Goal: Use online tool/utility

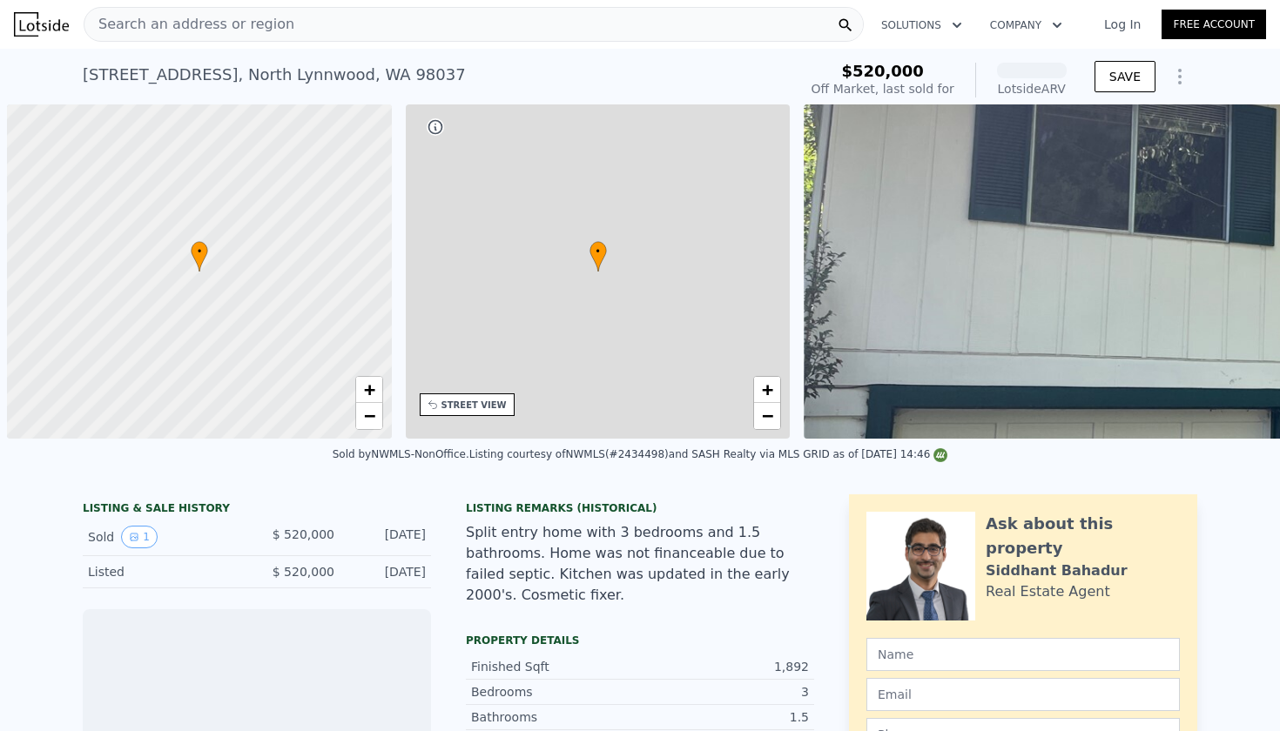
scroll to position [0, 7]
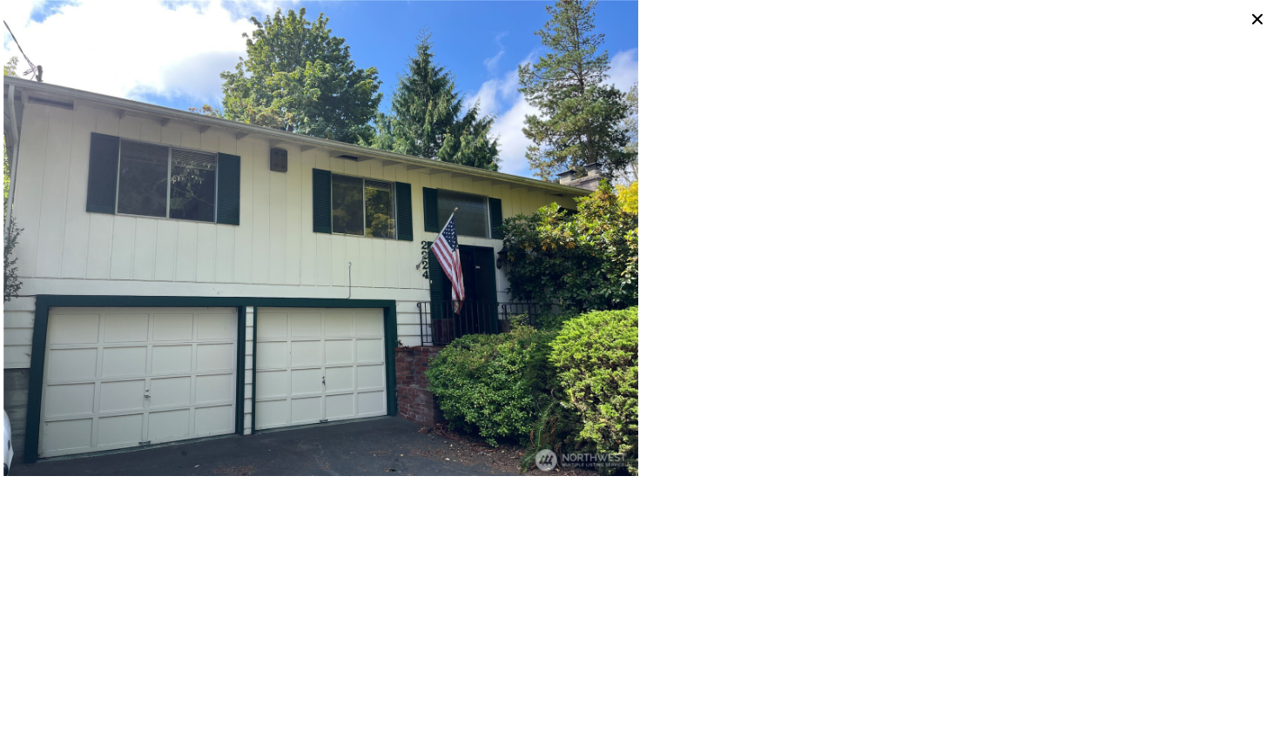
click at [349, 239] on img at bounding box center [320, 238] width 635 height 476
click at [818, 384] on div at bounding box center [958, 238] width 637 height 476
click at [1264, 22] on icon at bounding box center [1257, 19] width 24 height 24
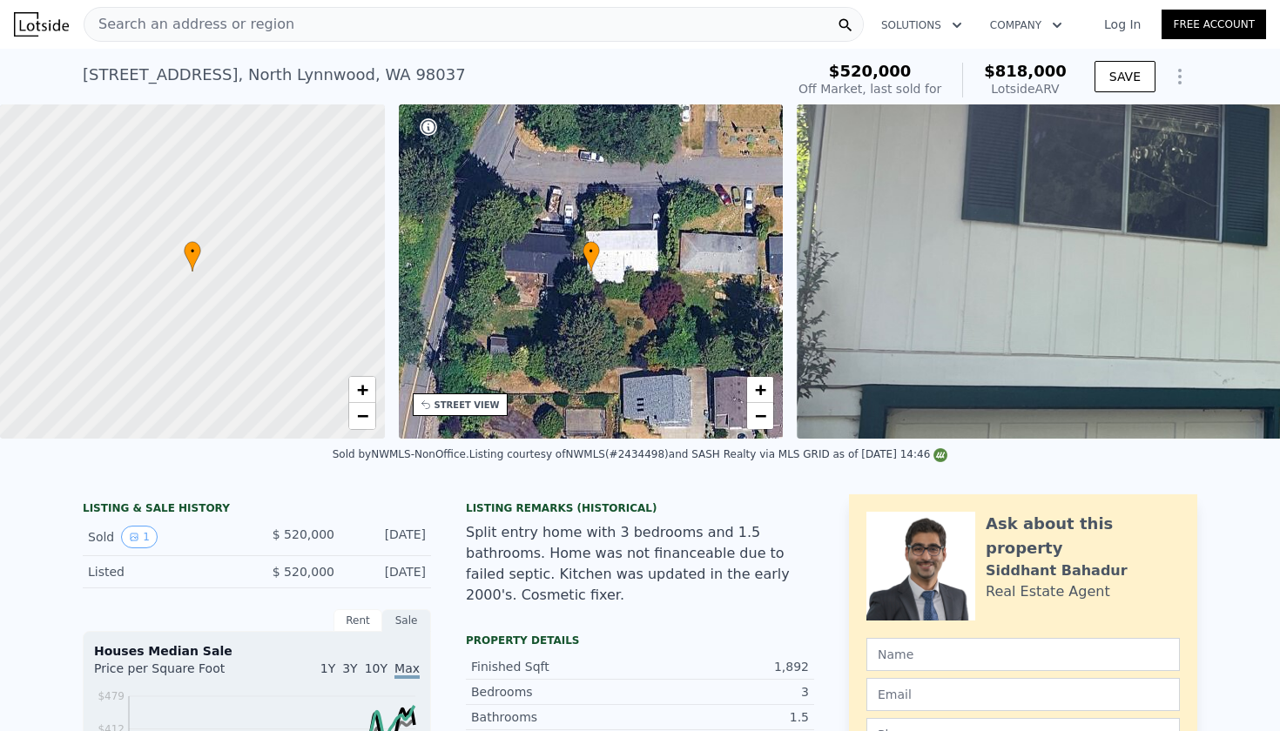
scroll to position [0, 0]
click at [225, 77] on div "[STREET_ADDRESS]" at bounding box center [274, 75] width 383 height 24
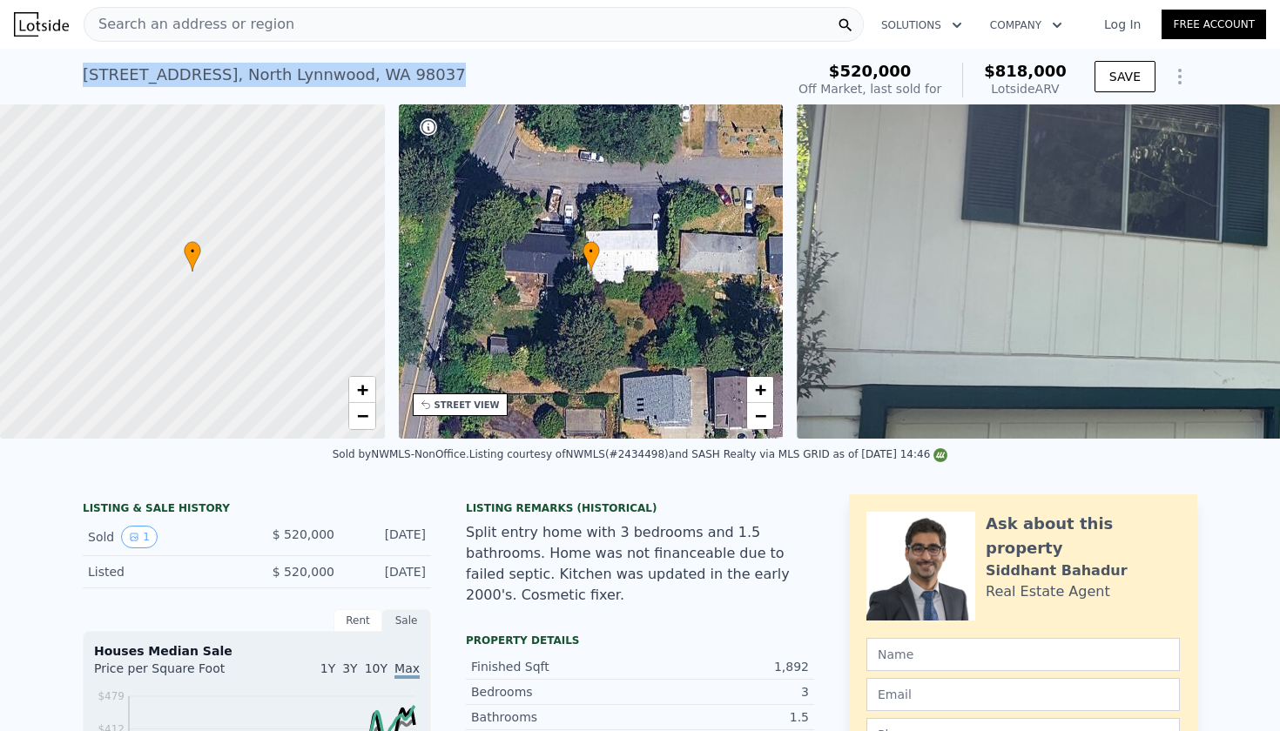
click at [225, 77] on div "[STREET_ADDRESS]" at bounding box center [274, 75] width 383 height 24
copy div "[STREET_ADDRESS] Sold [DATE] for $520k (~ARV $818k )"
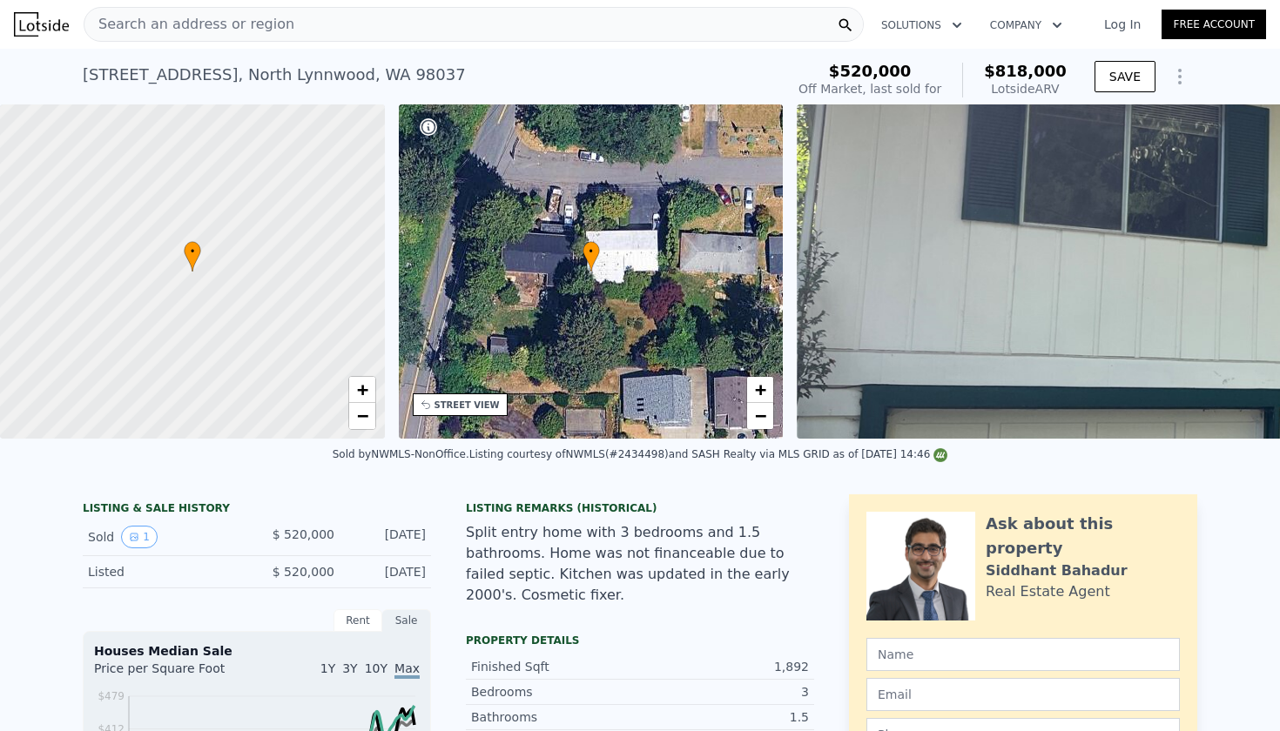
click at [199, 83] on div "[STREET_ADDRESS]" at bounding box center [274, 75] width 383 height 24
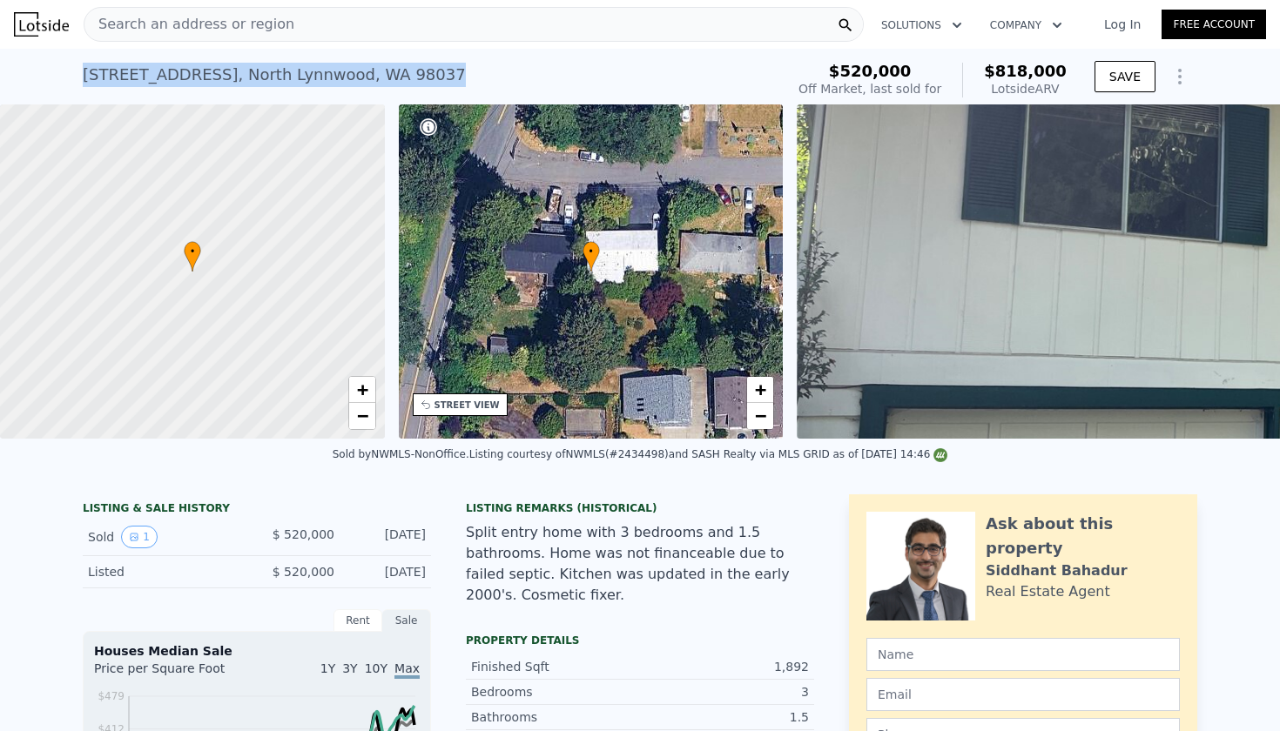
click at [199, 83] on div "[STREET_ADDRESS]" at bounding box center [274, 75] width 383 height 24
copy div "[STREET_ADDRESS] Sold [DATE] for $520k (~ARV $818k )"
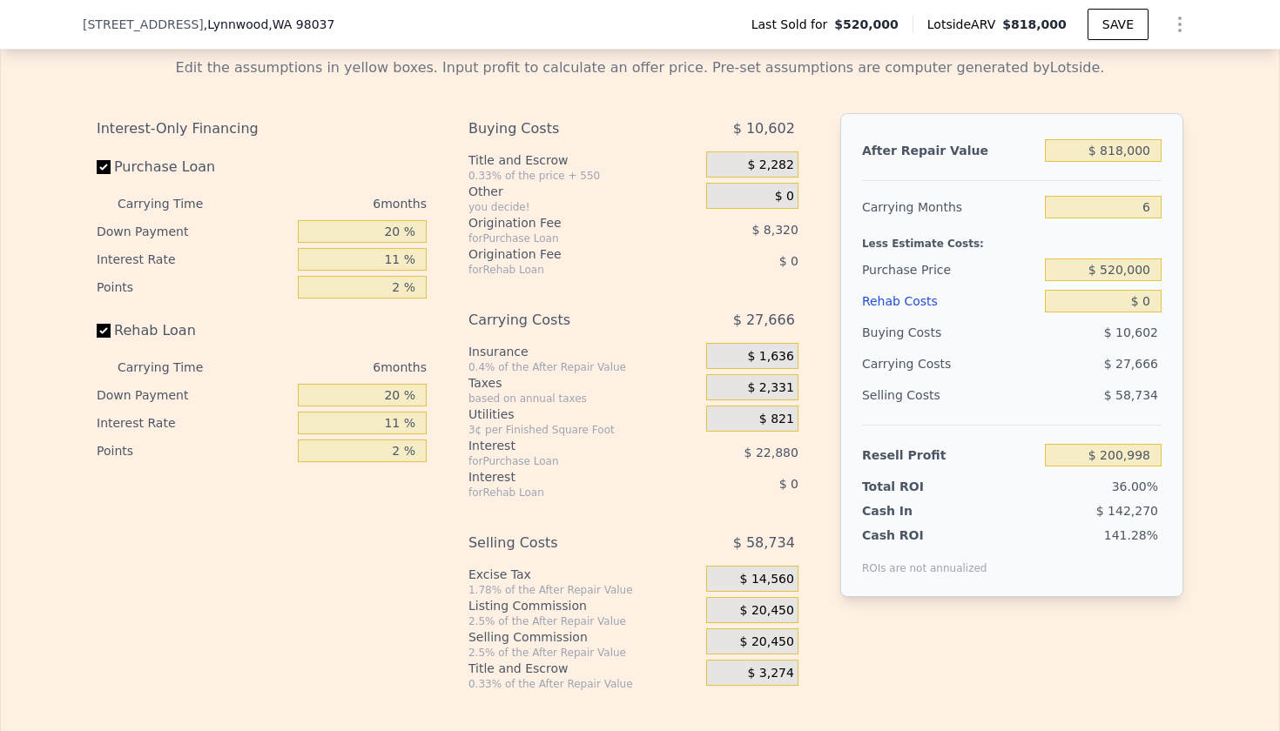
scroll to position [2548, 0]
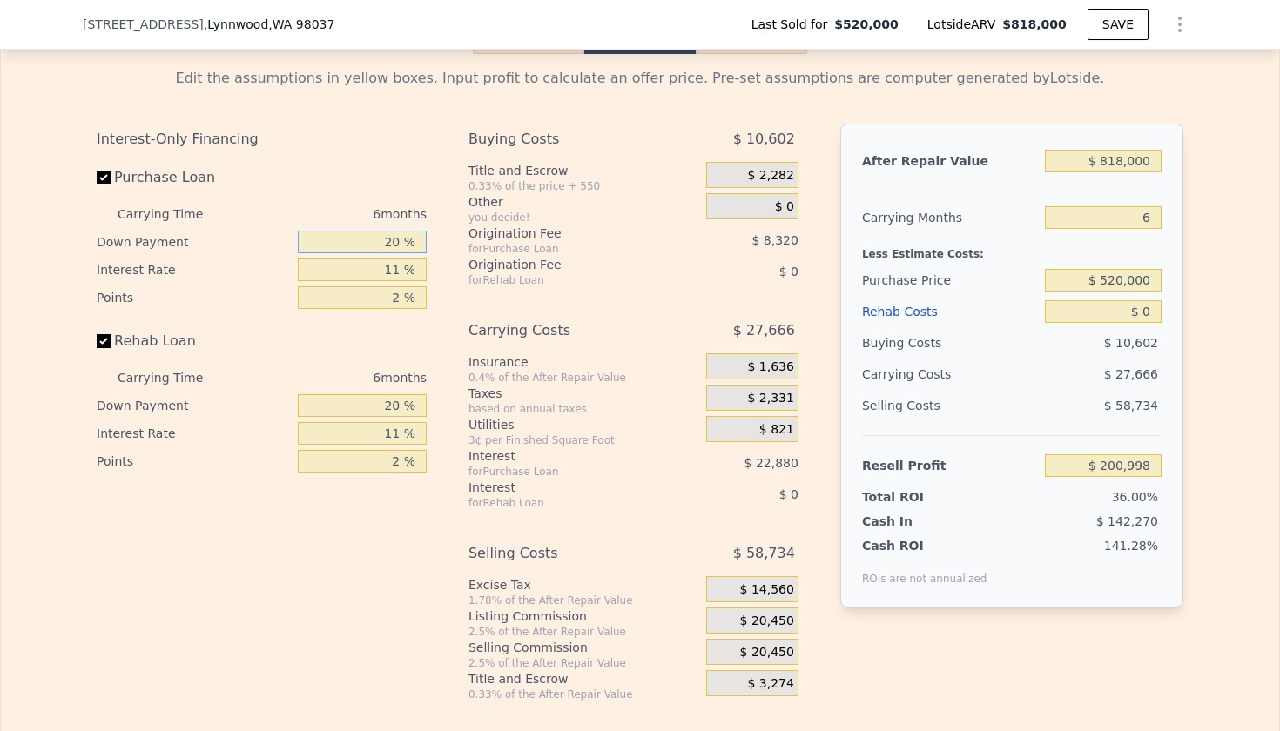
click at [380, 246] on input "20 %" at bounding box center [362, 242] width 129 height 23
type input "1 %"
type input "$ 193,586"
type input "10 %"
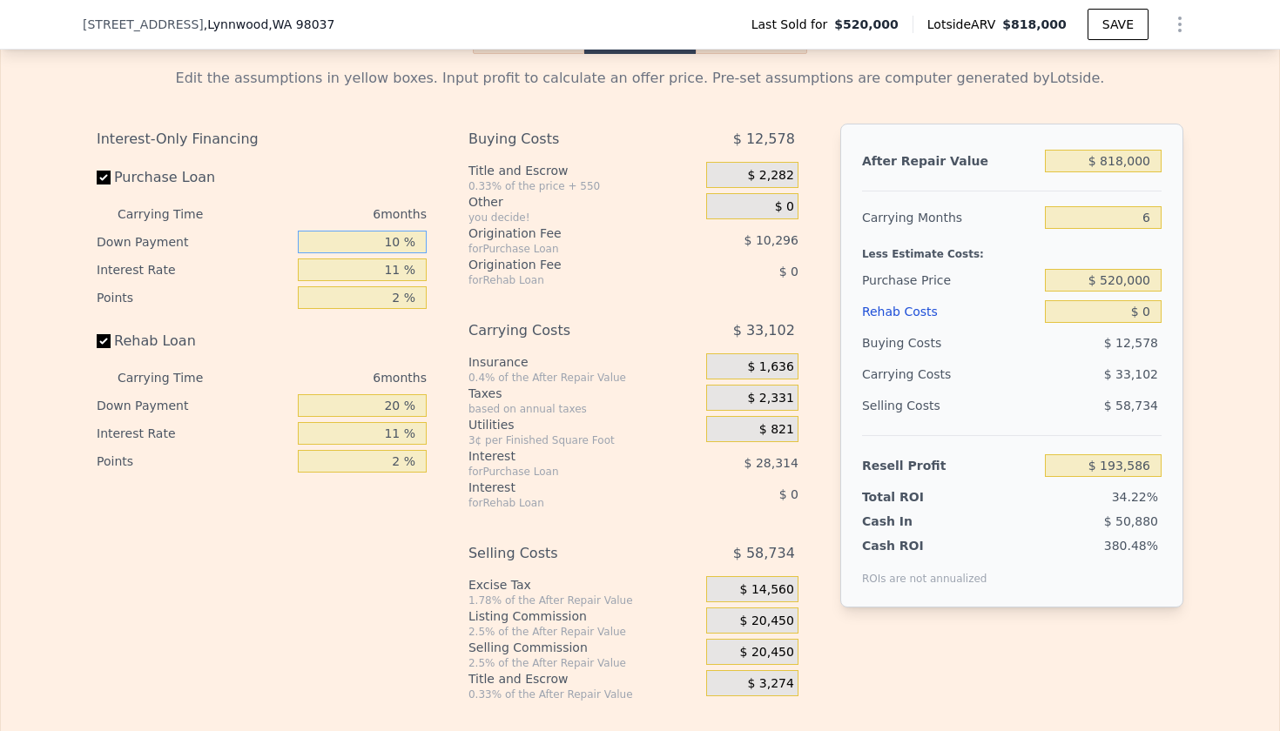
type input "$ 197,096"
type input "10 %"
click at [379, 260] on input "11 %" at bounding box center [362, 270] width 129 height 23
type input "1 %"
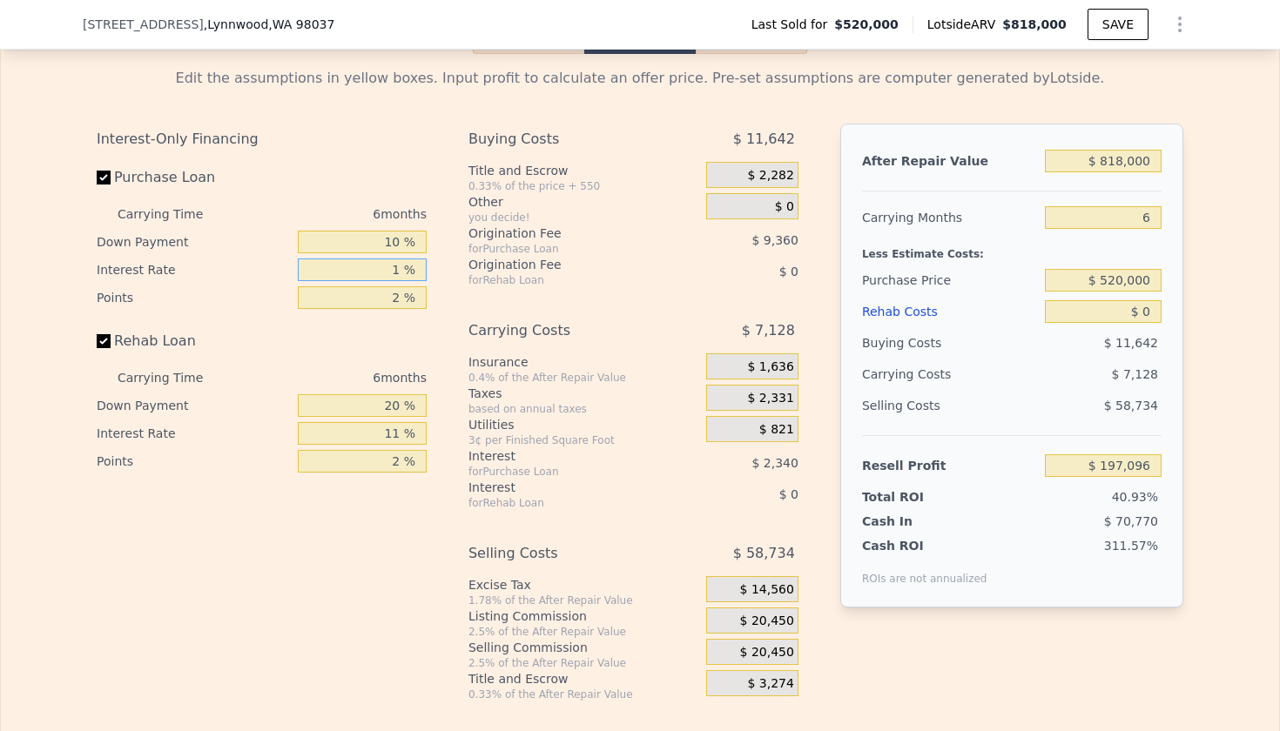
type input "$ 220,496"
type input "10 %"
type input "$ 199,436"
type input "10 %"
click at [386, 300] on input "2 %" at bounding box center [362, 297] width 129 height 23
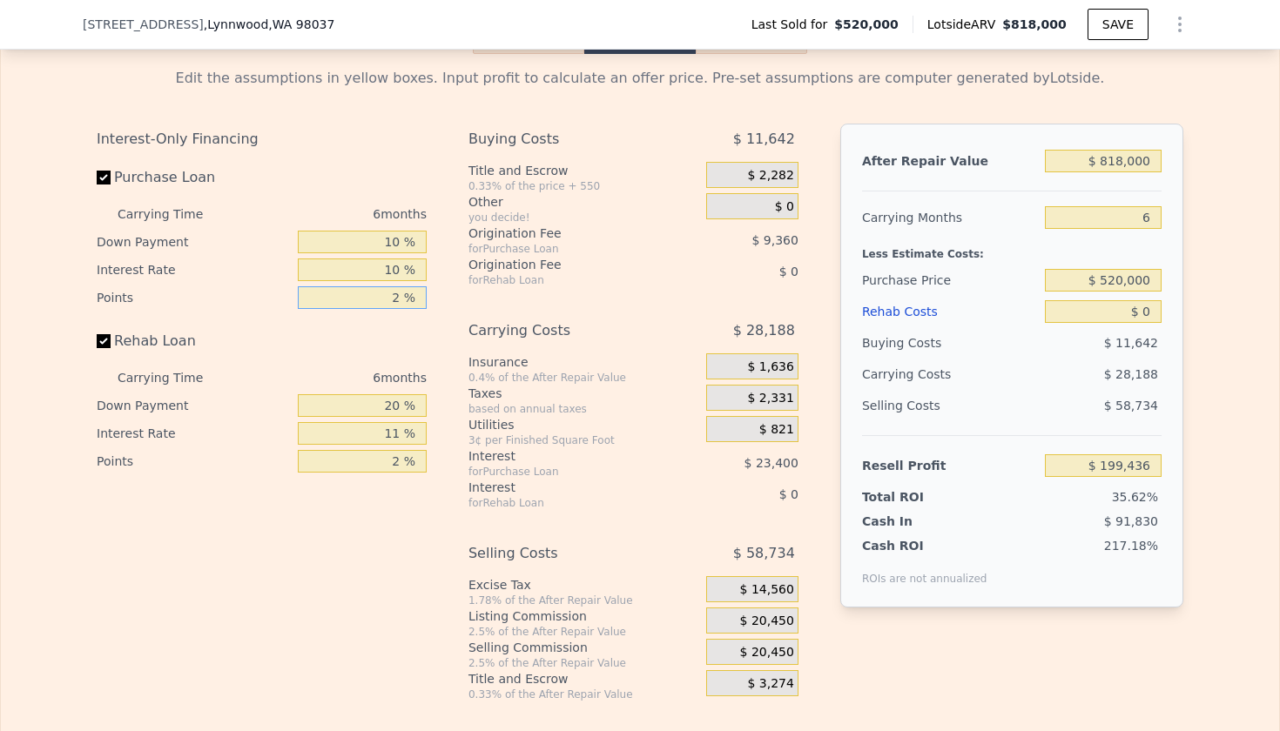
click at [386, 300] on input "2 %" at bounding box center [362, 297] width 129 height 23
type input "1 %"
type input "$ 204,116"
type input "1.2 %"
type input "$ 203,180"
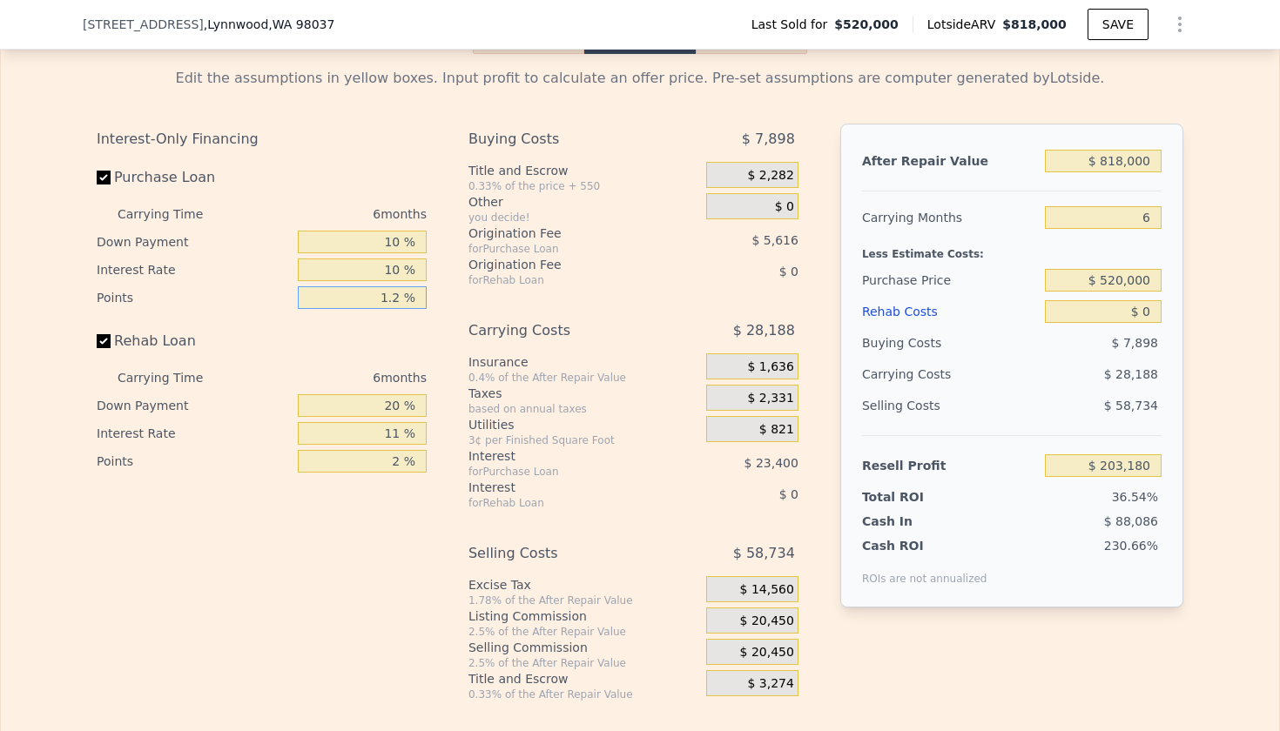
type input "1.2 %"
click at [387, 410] on input "20 %" at bounding box center [362, 405] width 129 height 23
type input "10 %"
click at [383, 439] on input "11 %" at bounding box center [362, 433] width 129 height 23
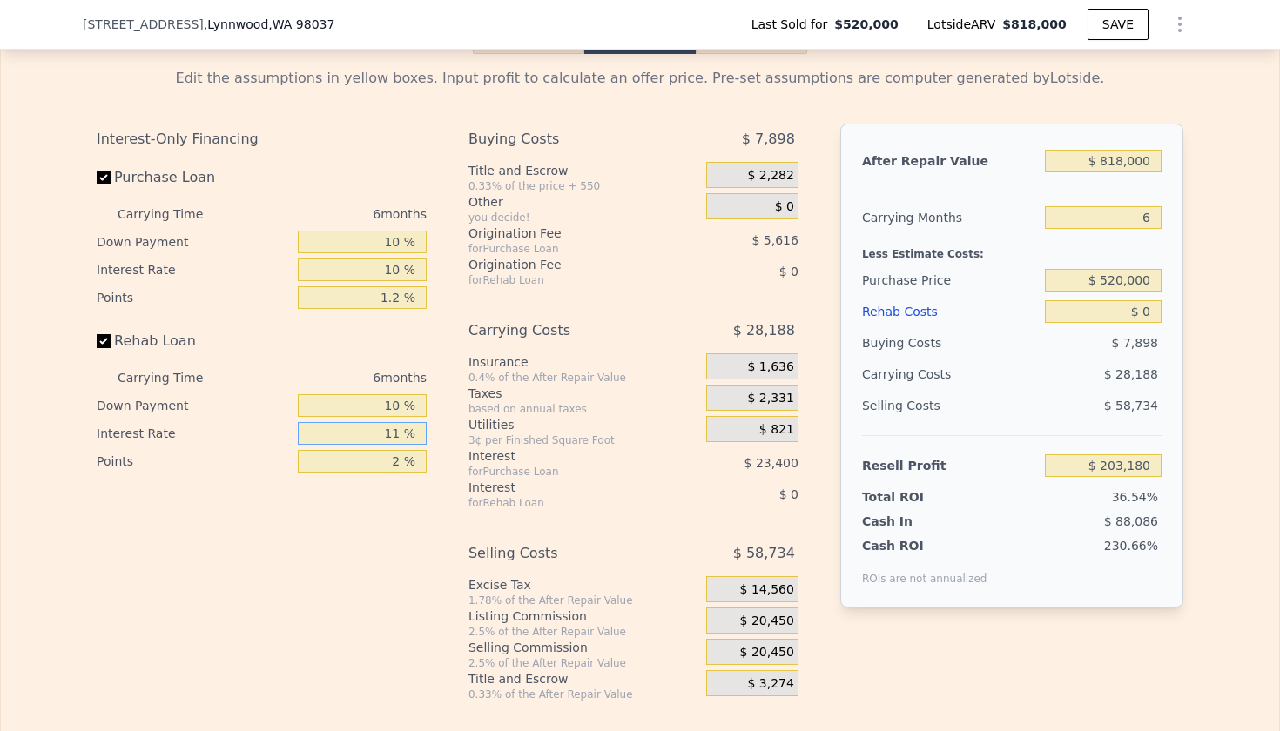
click at [383, 439] on input "11 %" at bounding box center [362, 433] width 129 height 23
type input "10 %"
click at [388, 462] on input "2 %" at bounding box center [362, 461] width 129 height 23
type input "1.2 %"
click at [1125, 164] on input "$ 818,000" at bounding box center [1103, 161] width 117 height 23
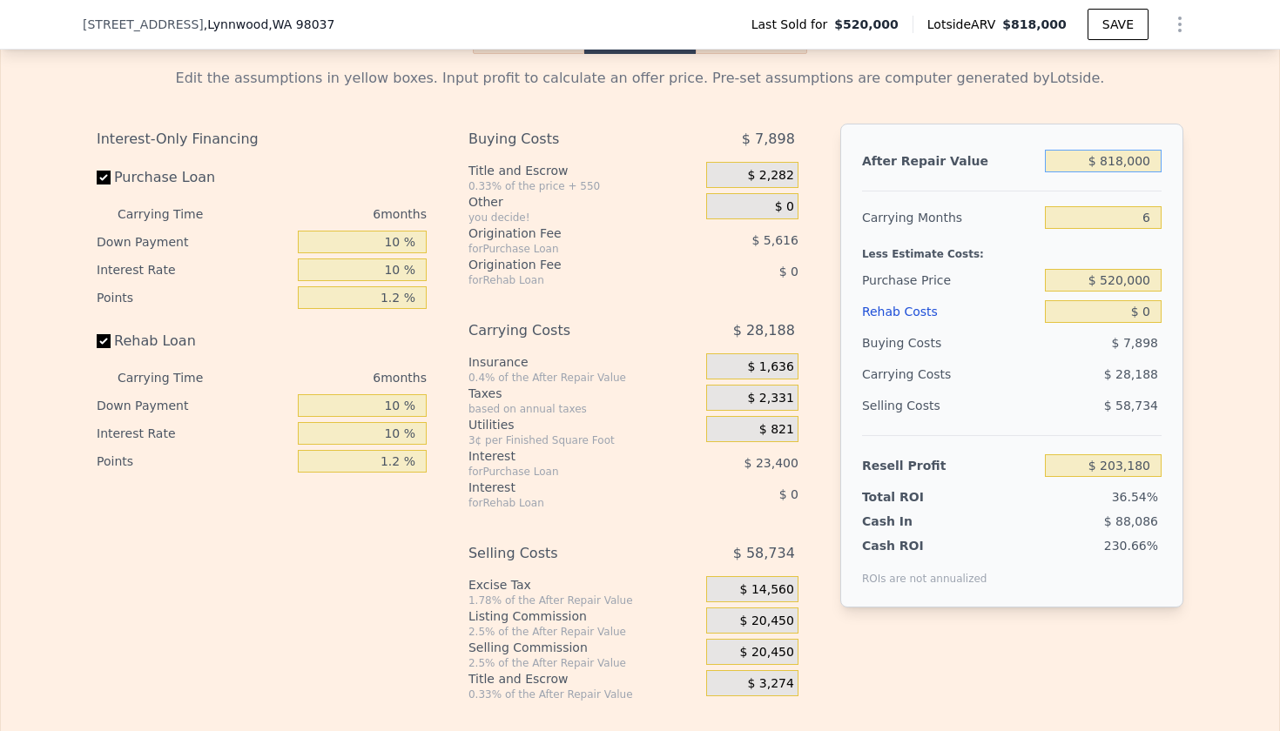
click at [1125, 164] on input "$ 818,000" at bounding box center [1103, 161] width 117 height 23
click at [1107, 162] on input "$ 818,000" at bounding box center [1103, 161] width 117 height 23
type input "$ 8,000"
type input "-$ 547,585"
type input "$ 87,000"
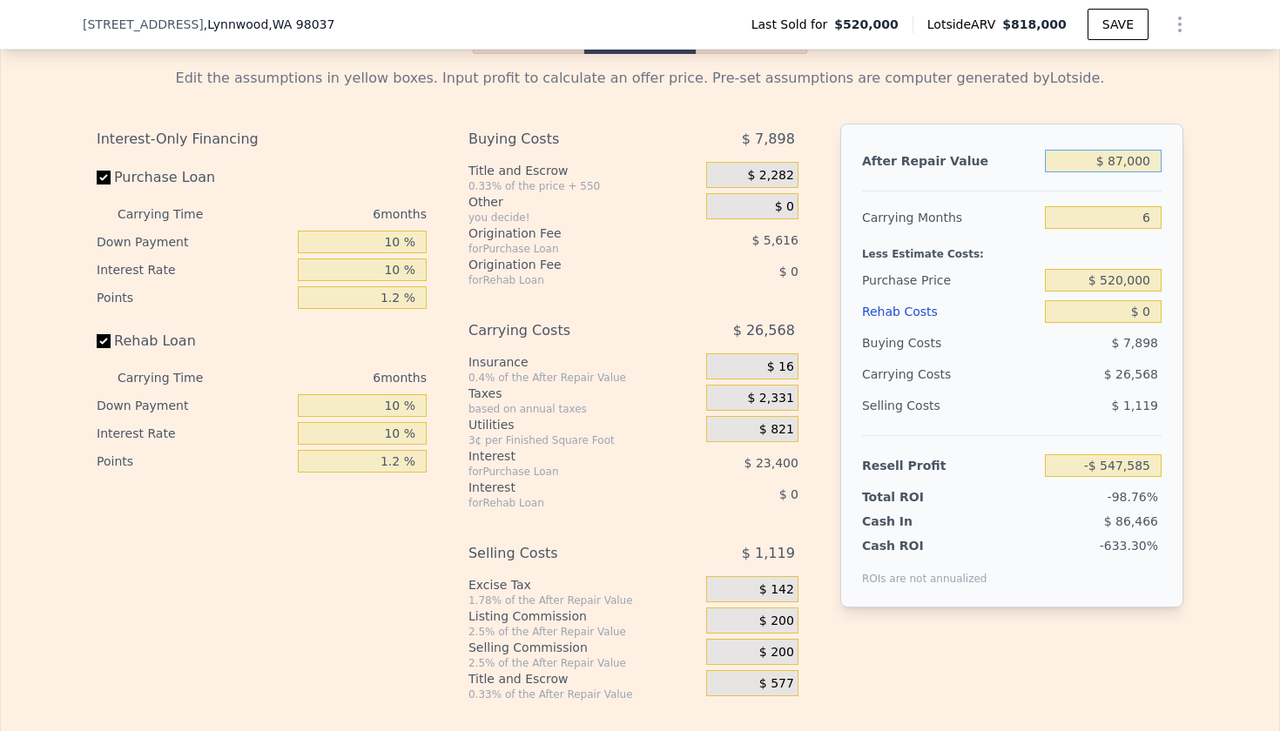
type input "-$ 474,363"
type input "$ 875,000"
type input "$ 256,011"
type input "$ 875,000"
click at [1146, 208] on input "6" at bounding box center [1103, 217] width 117 height 23
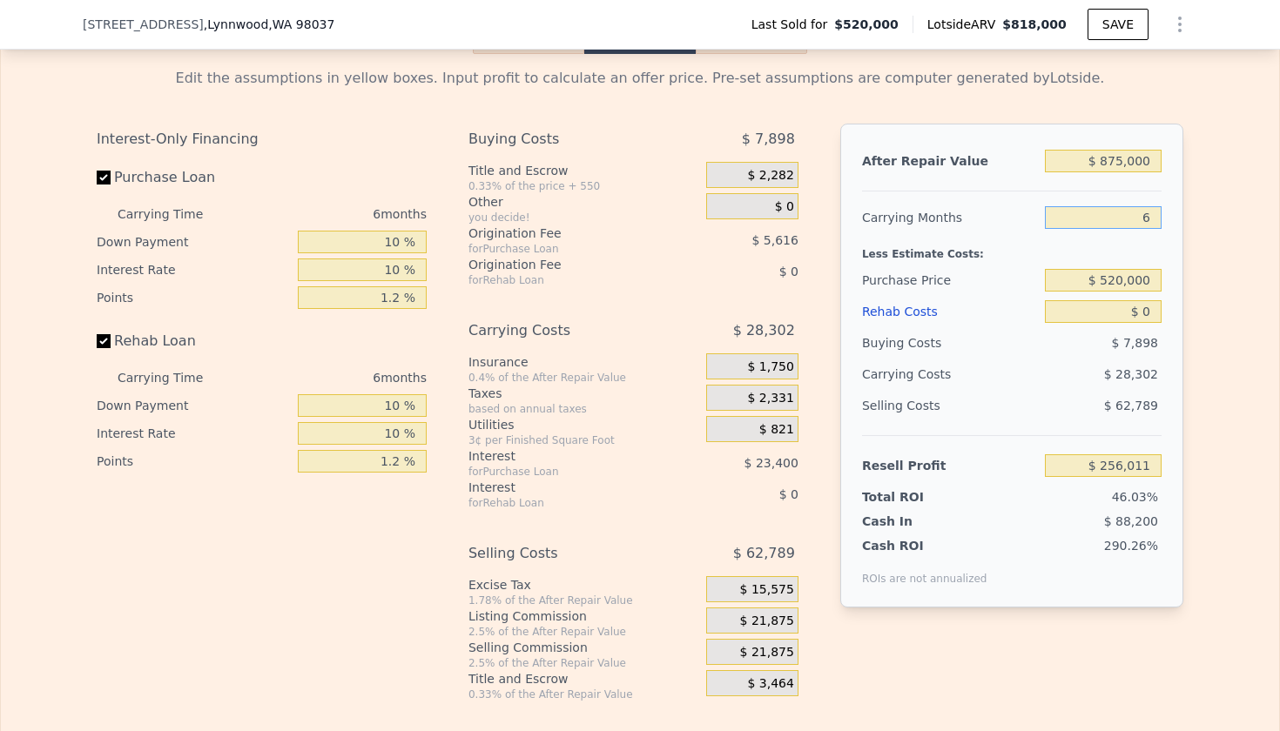
click at [1146, 208] on input "6" at bounding box center [1103, 217] width 117 height 23
type input "4"
type input "$ 265,445"
type input "4"
click at [1144, 314] on input "$ 0" at bounding box center [1103, 311] width 117 height 23
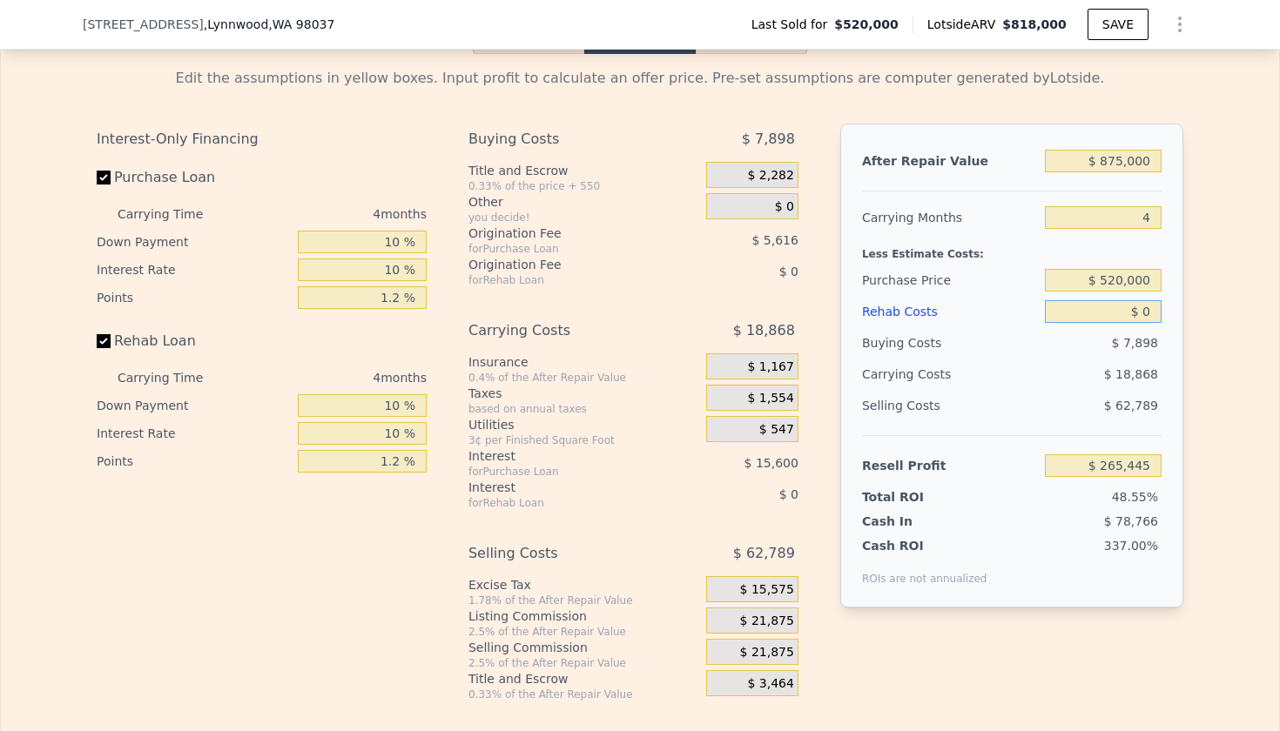
click at [1144, 314] on input "$ 0" at bounding box center [1103, 311] width 117 height 23
type input "$ 8"
type input "$ 265,437"
type input "$ 80"
type input "$ 265,360"
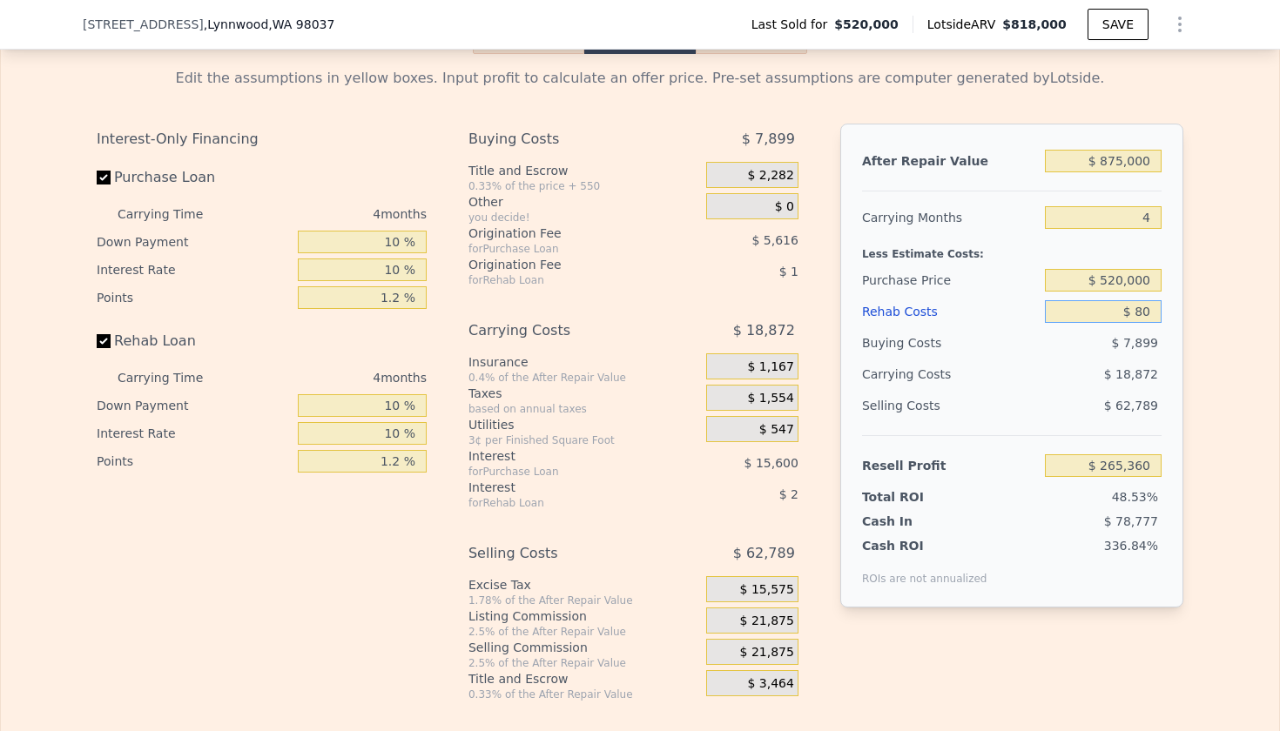
type input "$ 800"
type input "$ 264,612"
type input "$ 8,000"
type input "$ 257,119"
type input "$ 80,000"
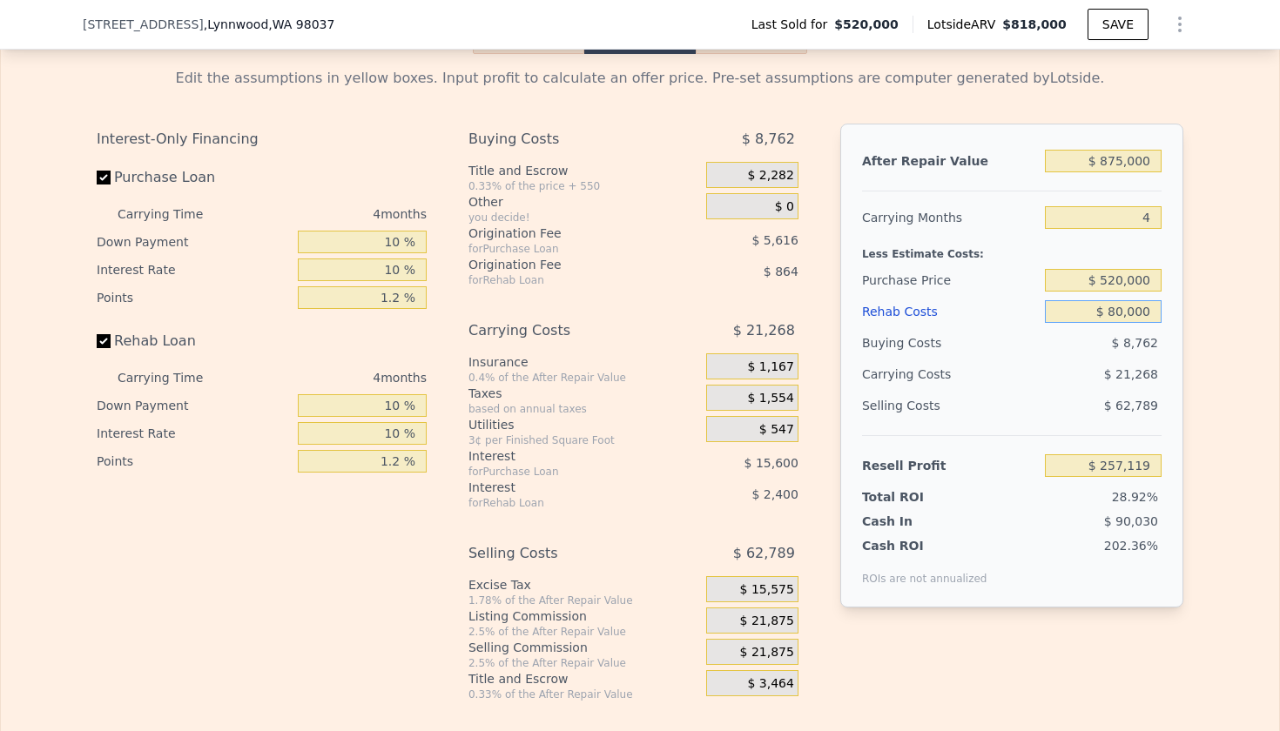
type input "$ 182,181"
click at [1000, 392] on div "Selling Costs" at bounding box center [950, 405] width 176 height 31
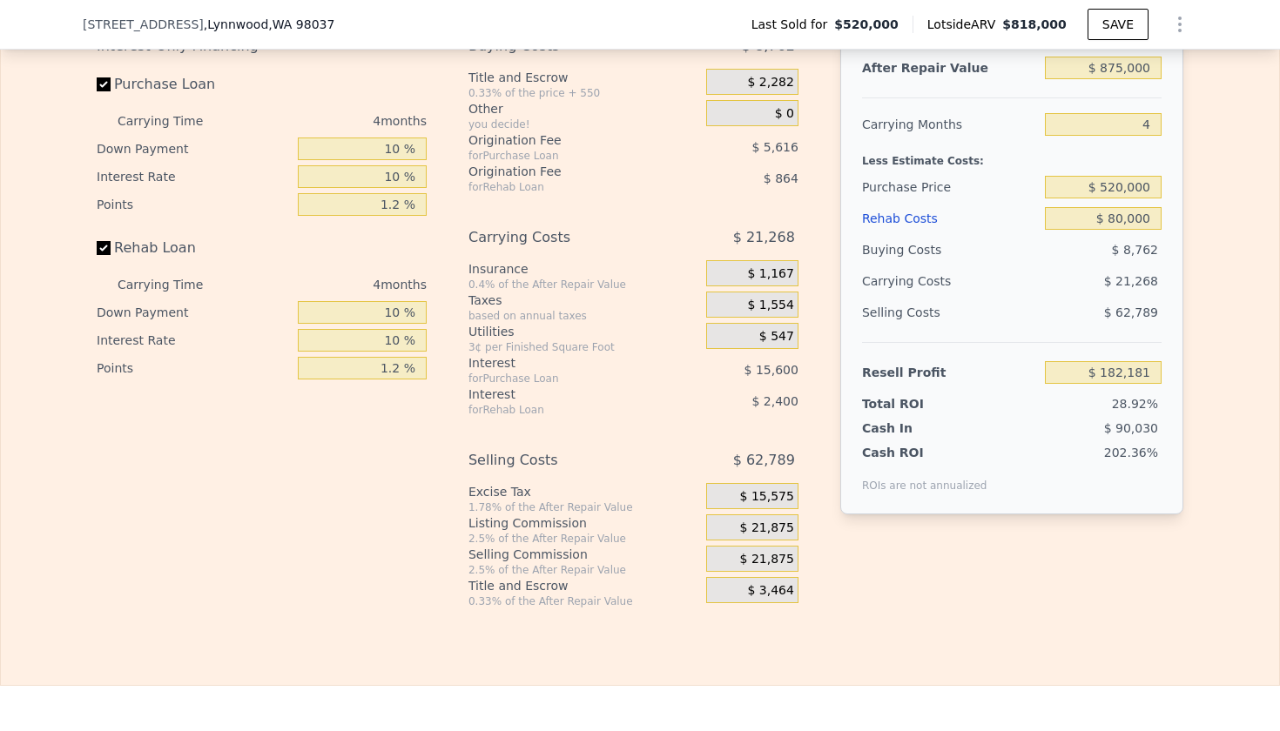
click at [756, 531] on span "$ 21,875" at bounding box center [767, 529] width 54 height 16
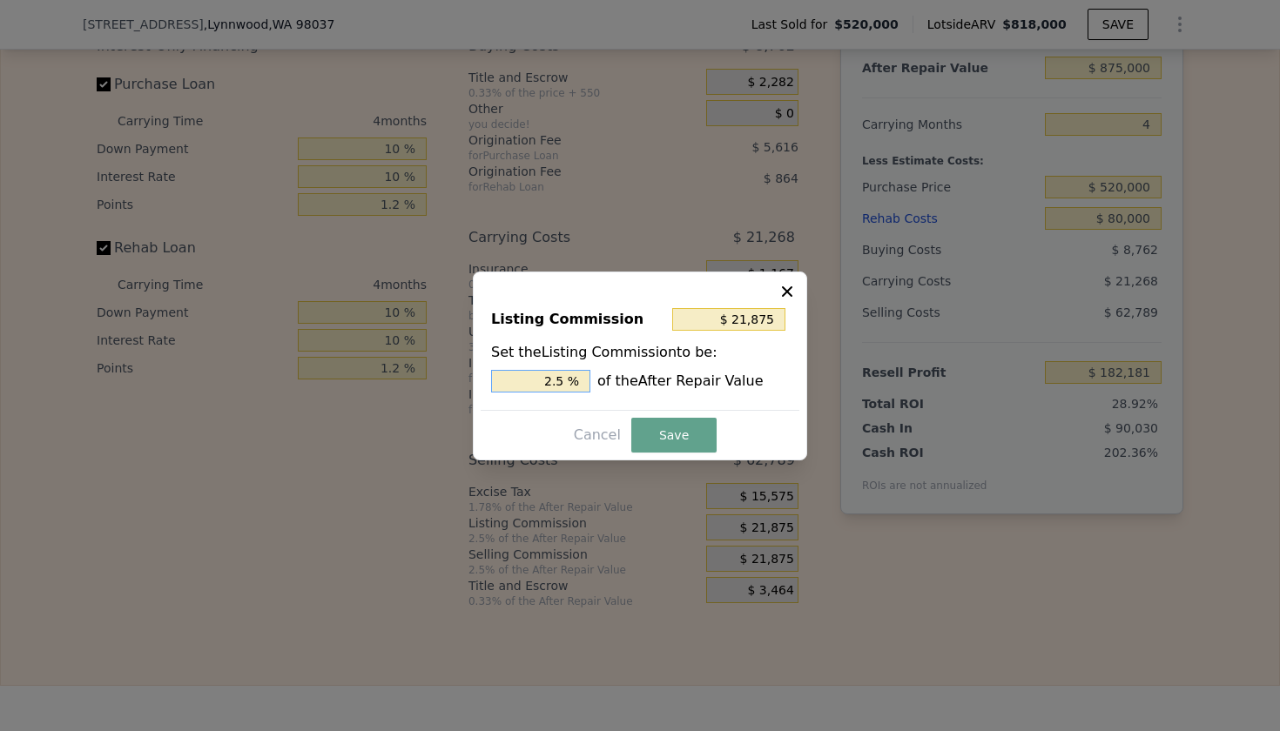
click at [546, 388] on input "2.5 %" at bounding box center [540, 381] width 99 height 23
type input "$ 17,500"
type input "2.0 %"
click at [677, 442] on button "Save" at bounding box center [673, 435] width 85 height 35
type input "$ 186,556"
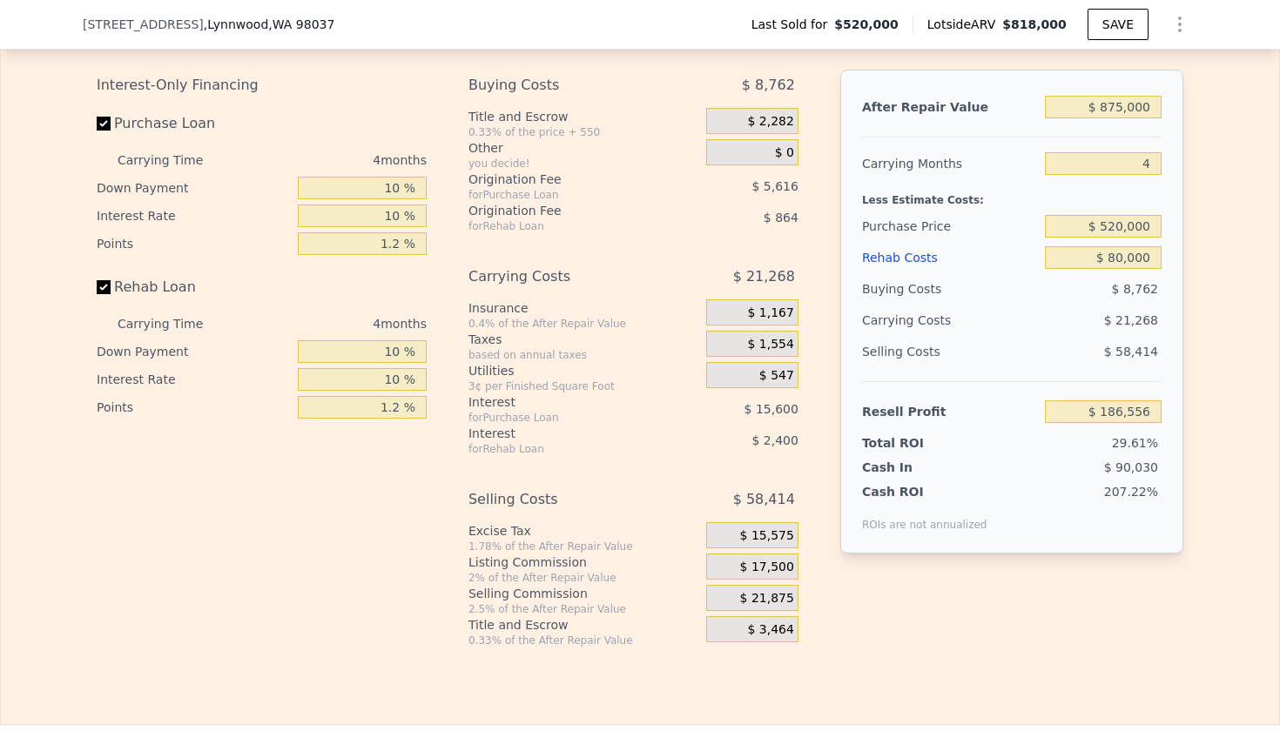
scroll to position [2573, 0]
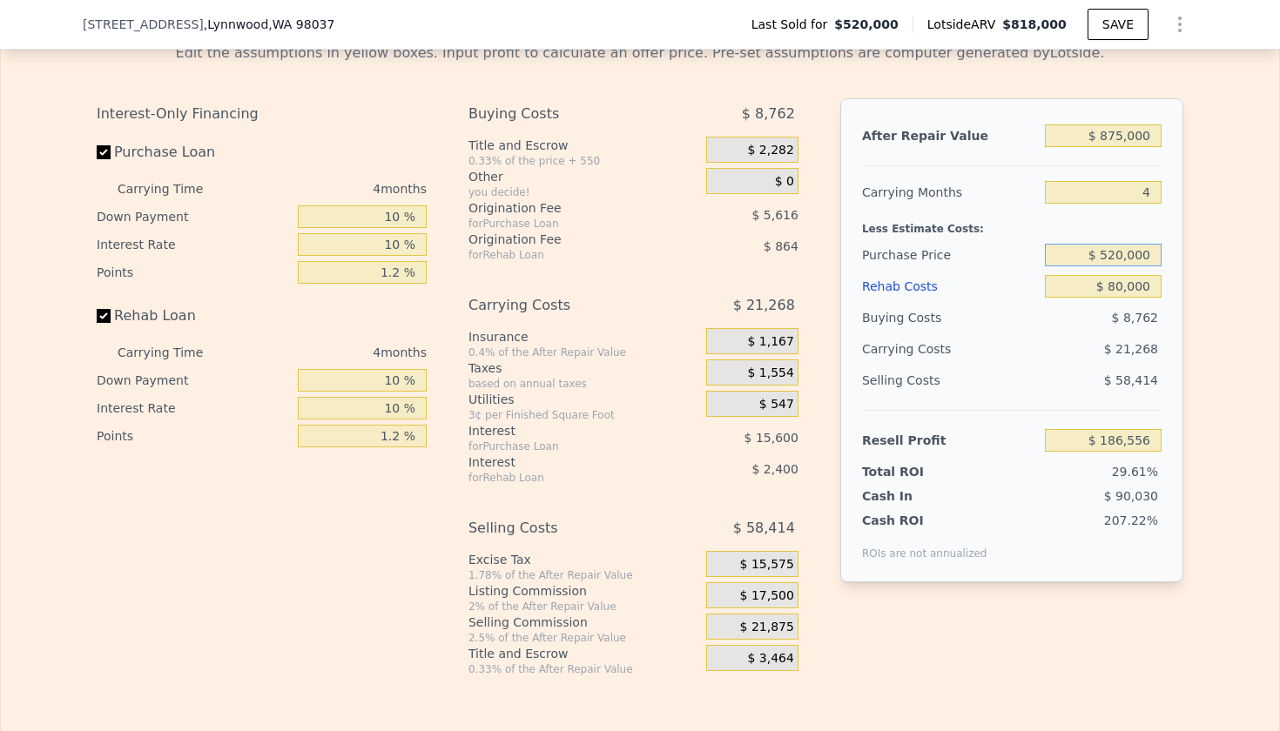
click at [1130, 257] on input "$ 520,000" at bounding box center [1103, 255] width 117 height 23
type input "$ 600,000"
click at [1062, 354] on div "$ 23,668" at bounding box center [1070, 349] width 184 height 31
type input "$ 103,026"
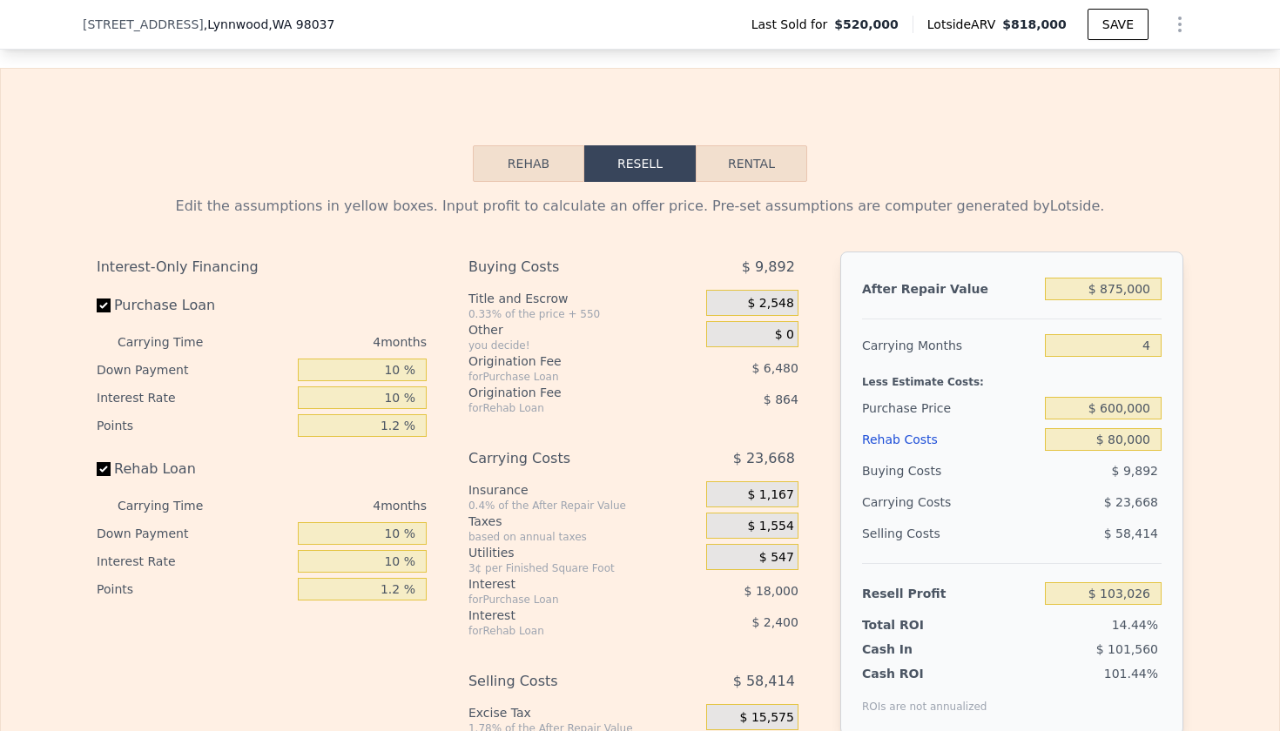
scroll to position [2440, 0]
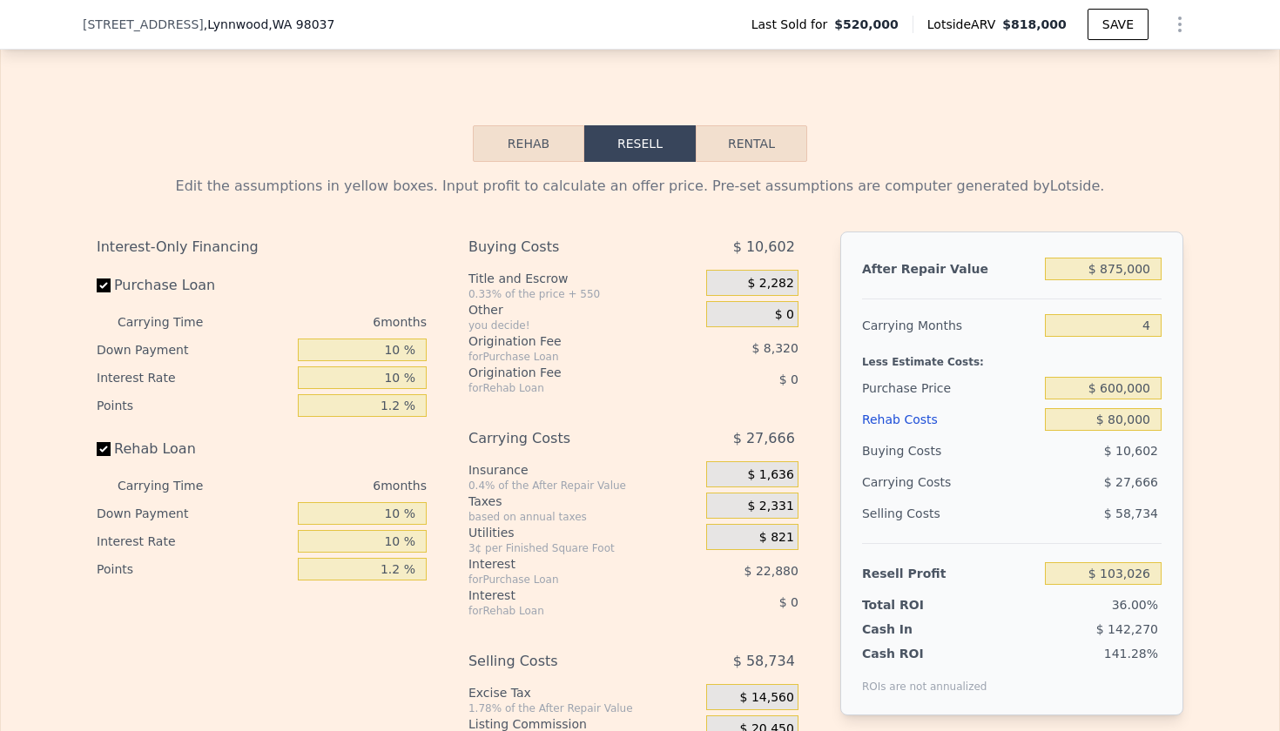
type input "$ 818,000"
type input "6"
type input "$ 0"
type input "$ 200,998"
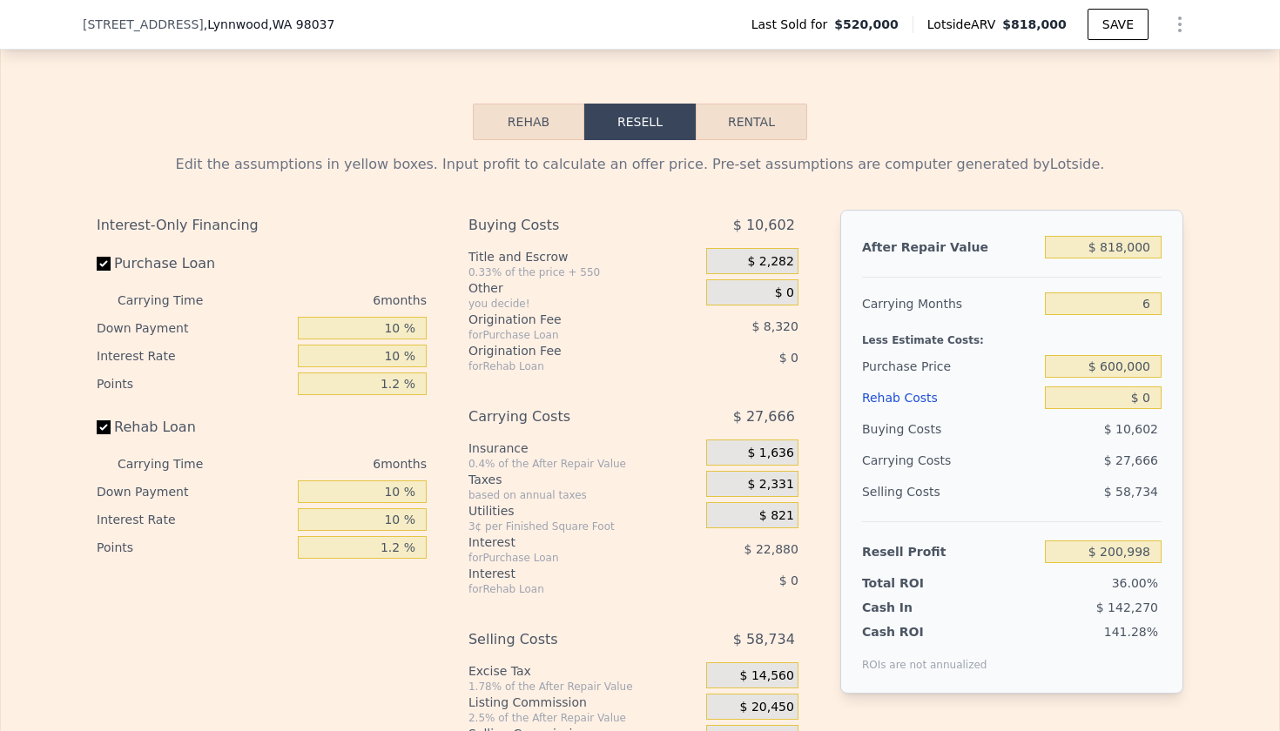
scroll to position [2542, 0]
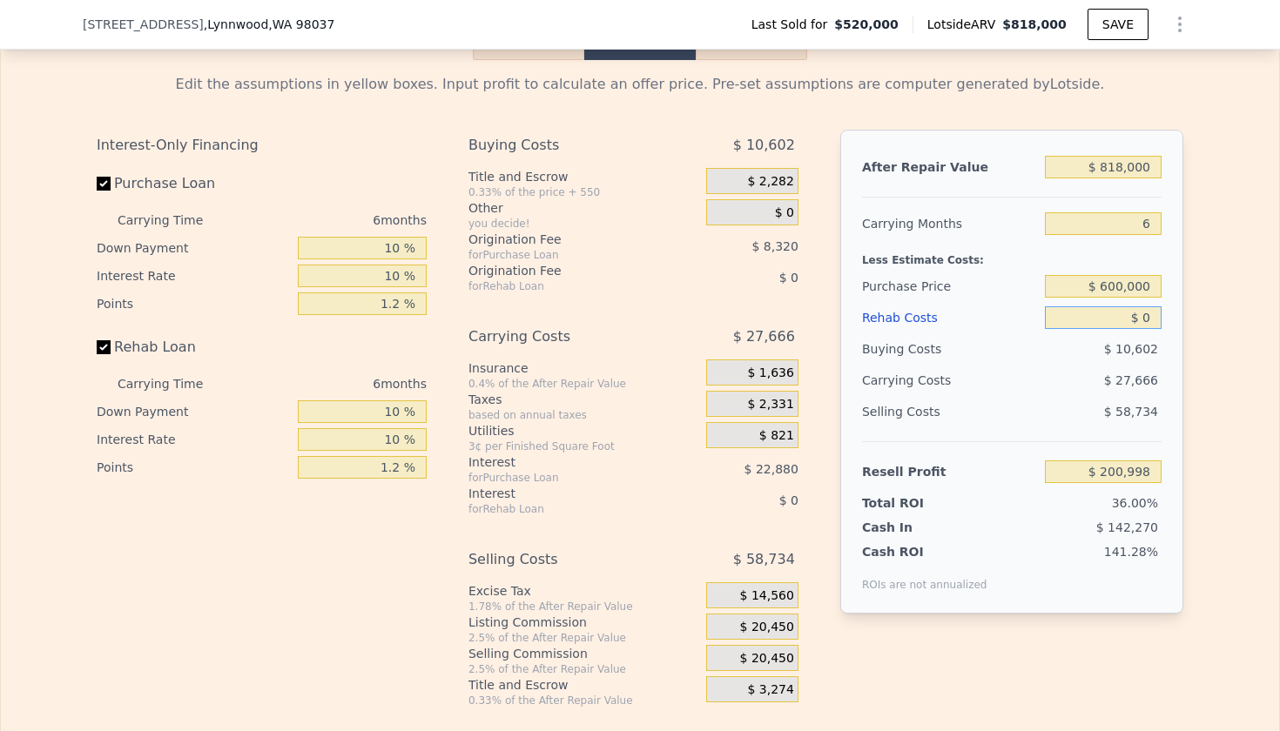
click at [1149, 318] on input "$ 0" at bounding box center [1103, 318] width 117 height 23
type input "$ 8"
type input "$ 200,990"
type input "$ 80"
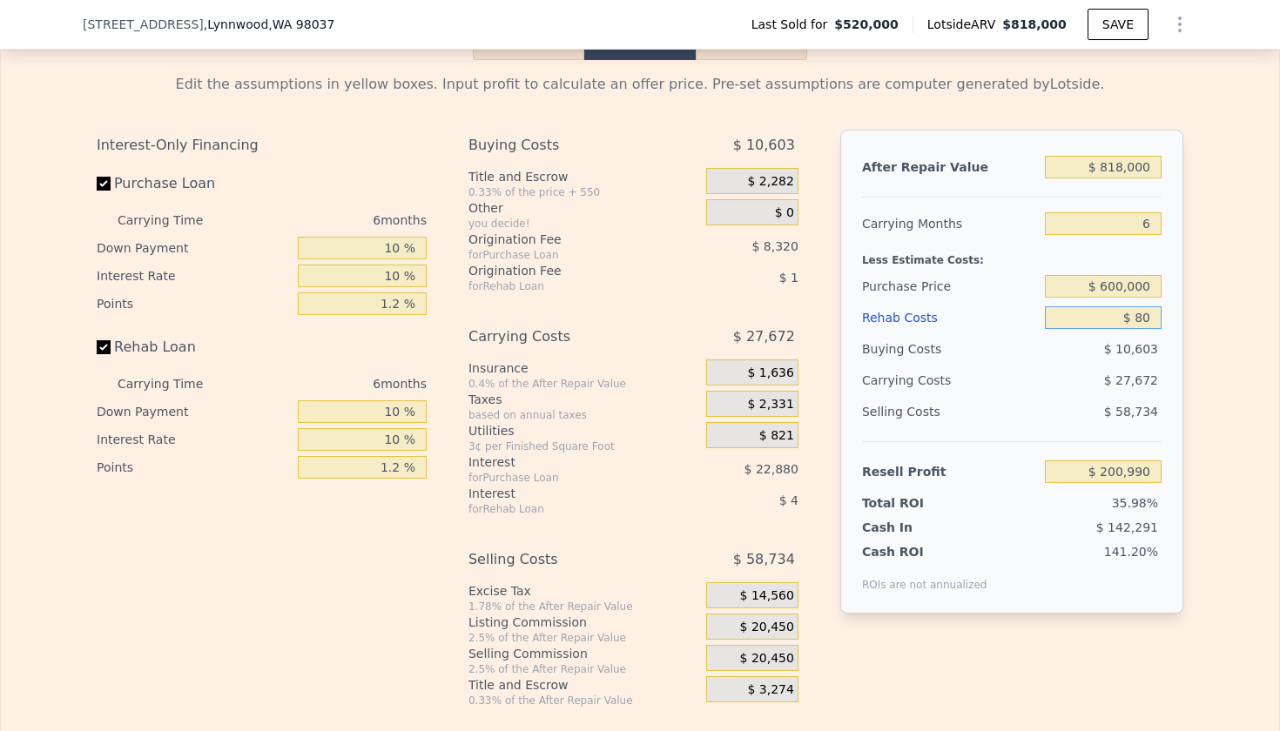
type input "$ 200,911"
type input "$ 800"
type input "$ 200,149"
type input "$ 8,000"
type input "$ 192,516"
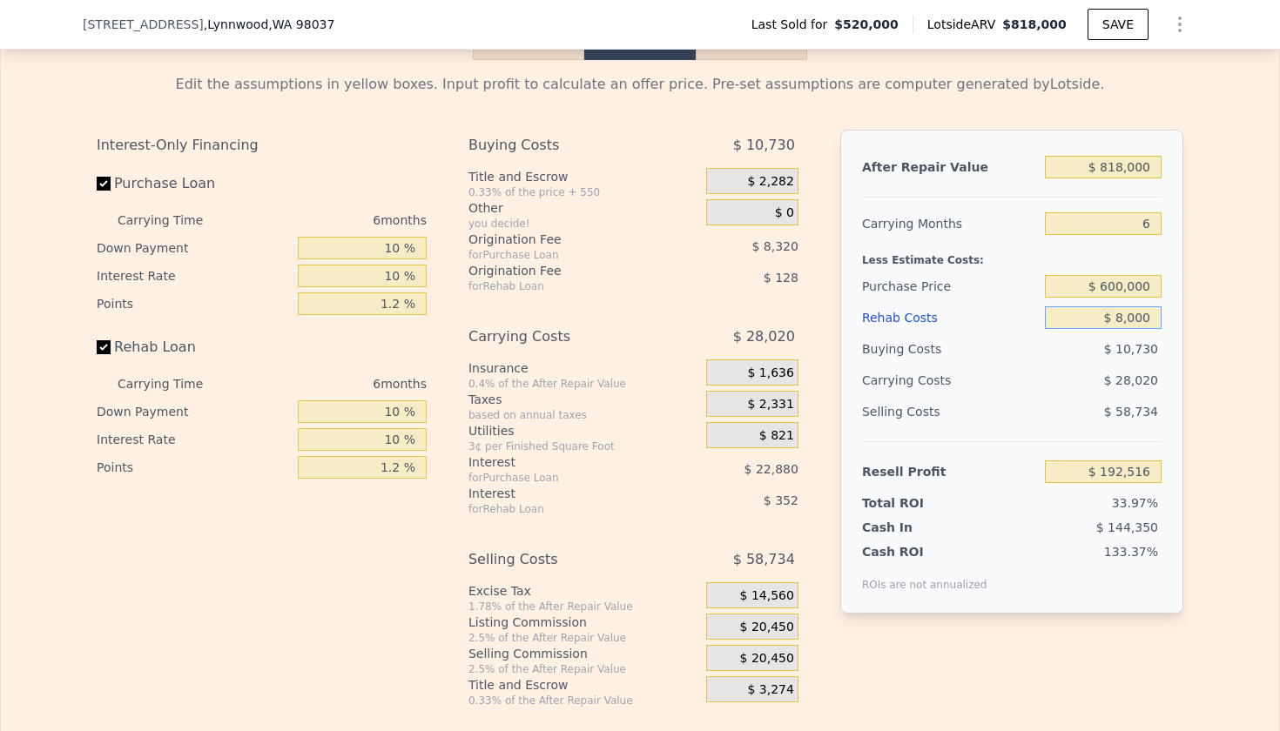
type input "$ 80,000"
click at [1120, 287] on input "$ 600,000" at bounding box center [1103, 286] width 117 height 23
click at [1150, 225] on input "6" at bounding box center [1103, 223] width 117 height 23
type input "$ 31,128"
click at [1150, 225] on input "6" at bounding box center [1103, 223] width 117 height 23
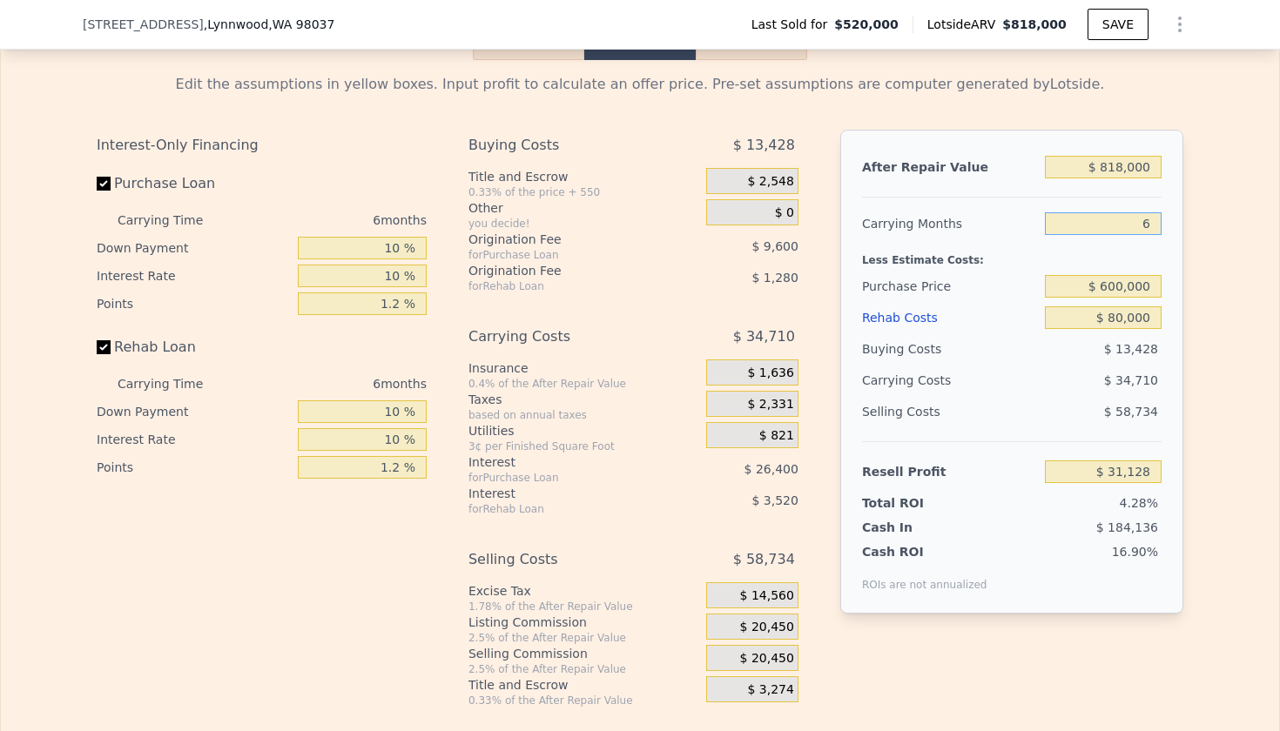
type input "4"
type input "$ 42,698"
type input "4"
click at [1207, 358] on div "Edit the assumptions in yellow boxes. Input profit to calculate an offer price.…" at bounding box center [640, 384] width 1278 height 648
click at [1128, 172] on input "$ 818,000" at bounding box center [1103, 167] width 117 height 23
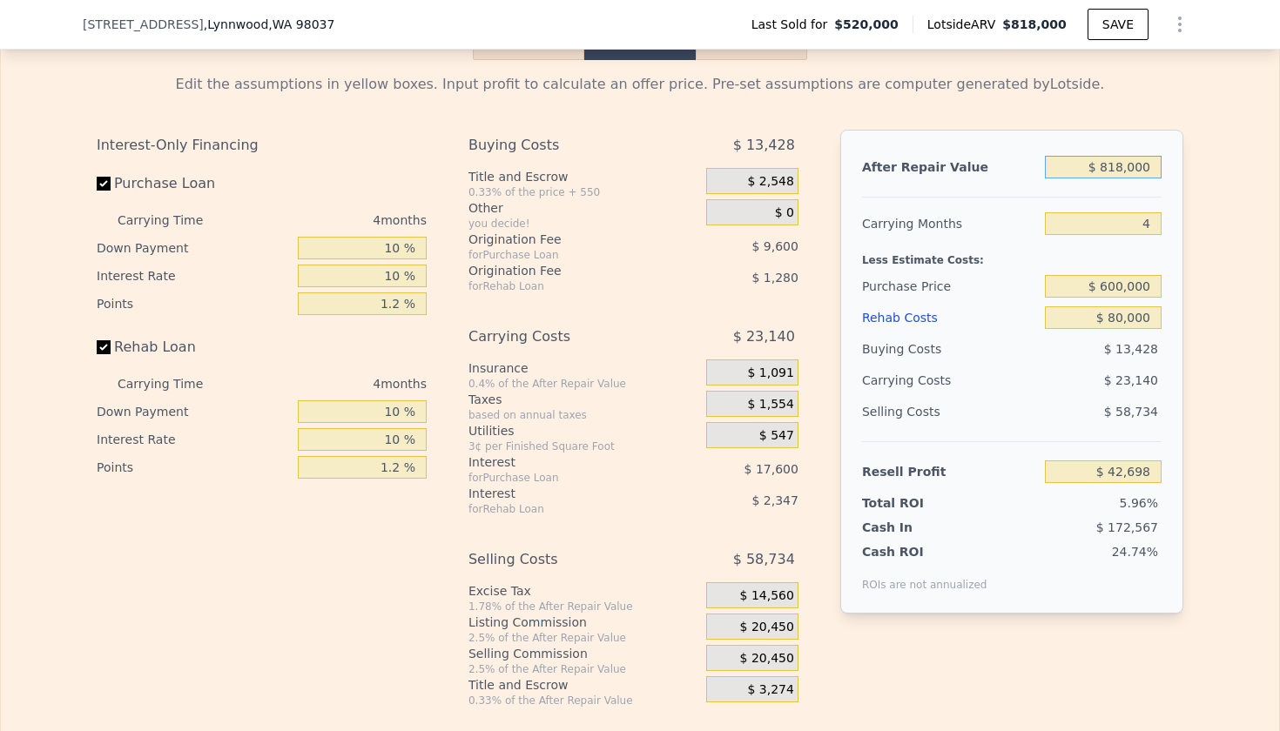
click at [1128, 172] on input "$ 818,000" at bounding box center [1103, 167] width 117 height 23
type input "$ 8"
type input "-$ 716,019"
type input "$ 87"
type input "-$ 715,946"
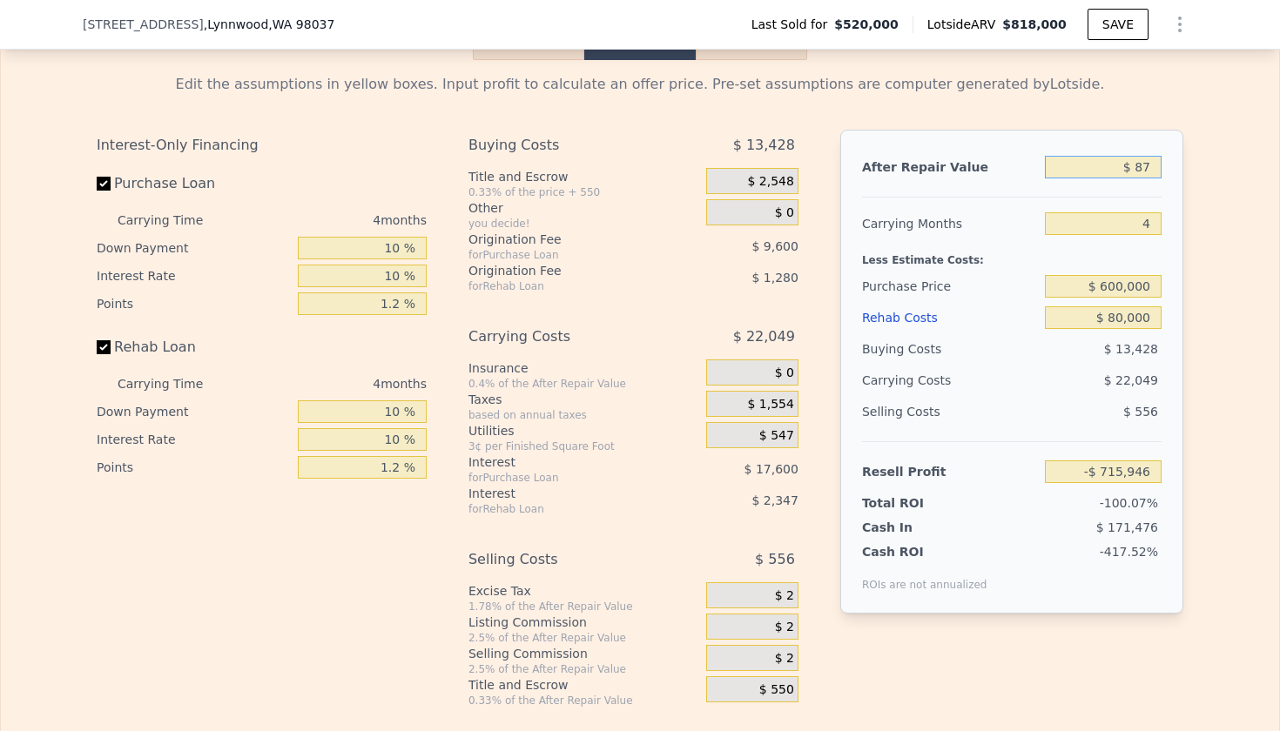
type input "$ 875"
type input "-$ 715,216"
type input "$ 8,750"
type input "-$ 707,912"
type input "$ 87,500"
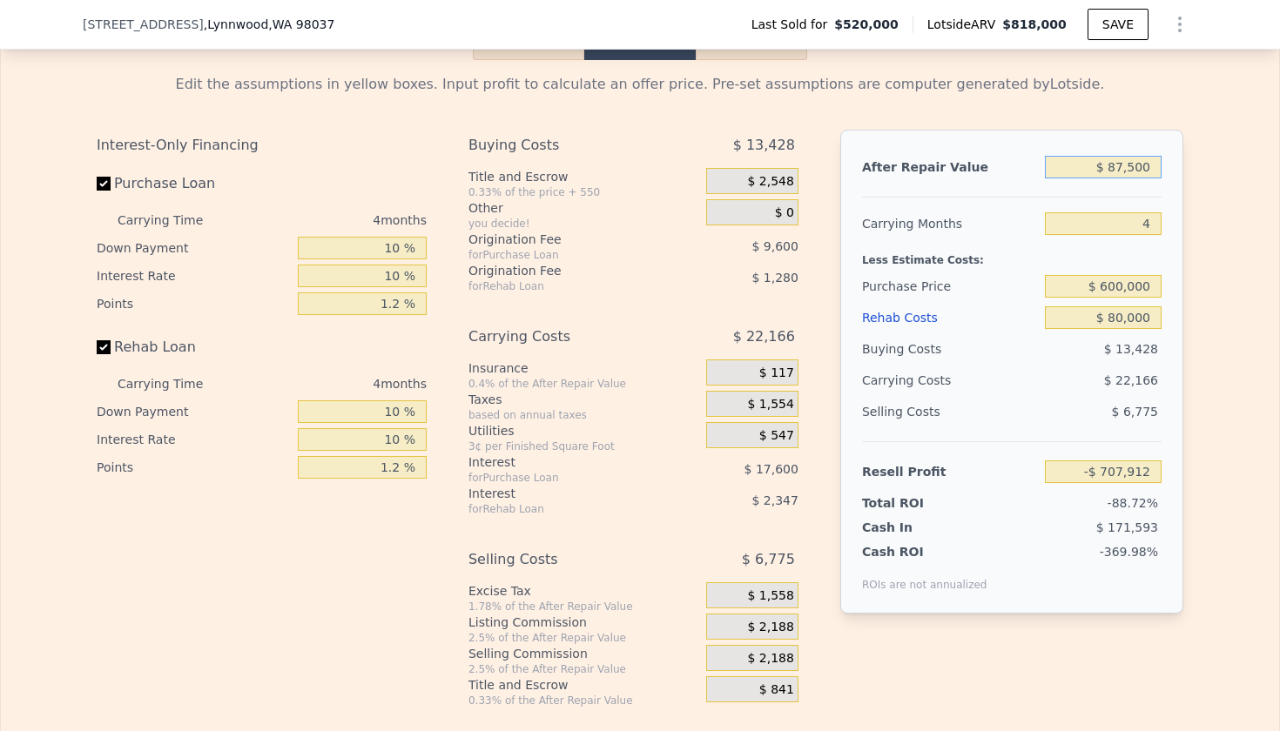
type input "-$ 634,869"
type input "$ 875,000"
type input "$ 95,567"
click at [1203, 286] on div "Edit the assumptions in yellow boxes. Input profit to calculate an offer price.…" at bounding box center [640, 384] width 1278 height 648
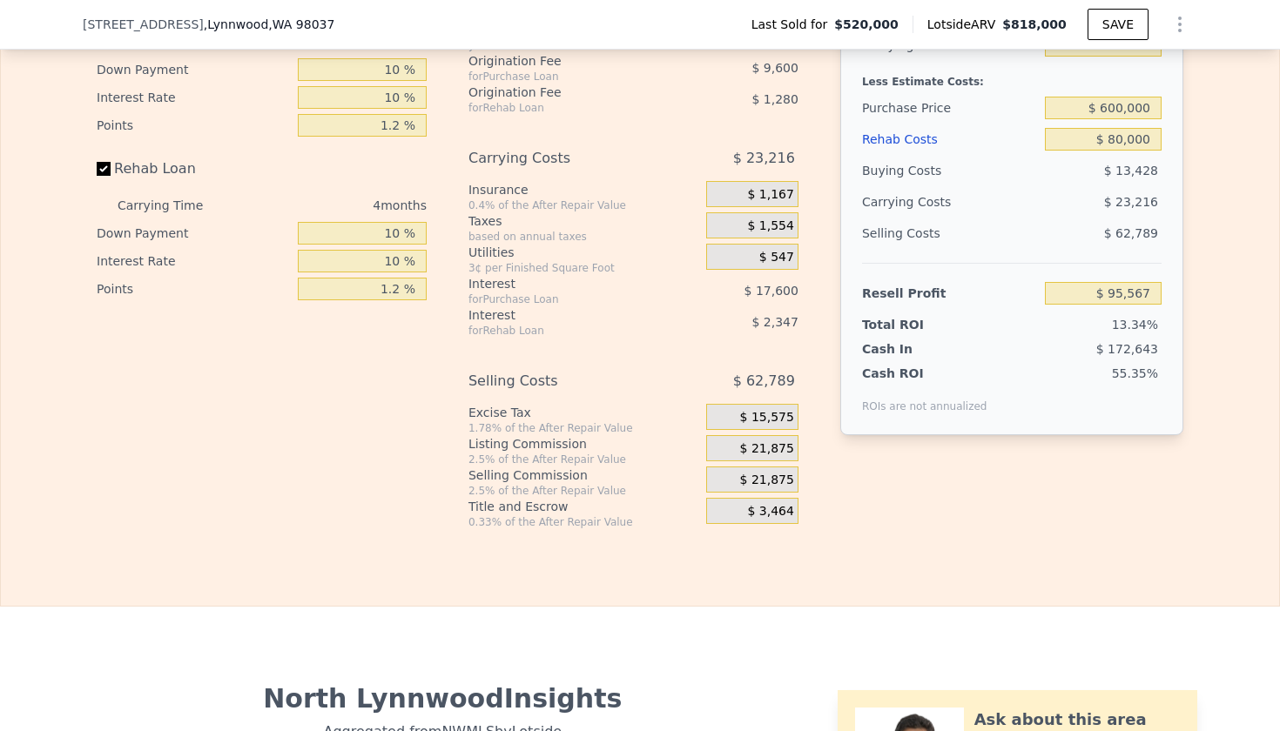
scroll to position [2656, 0]
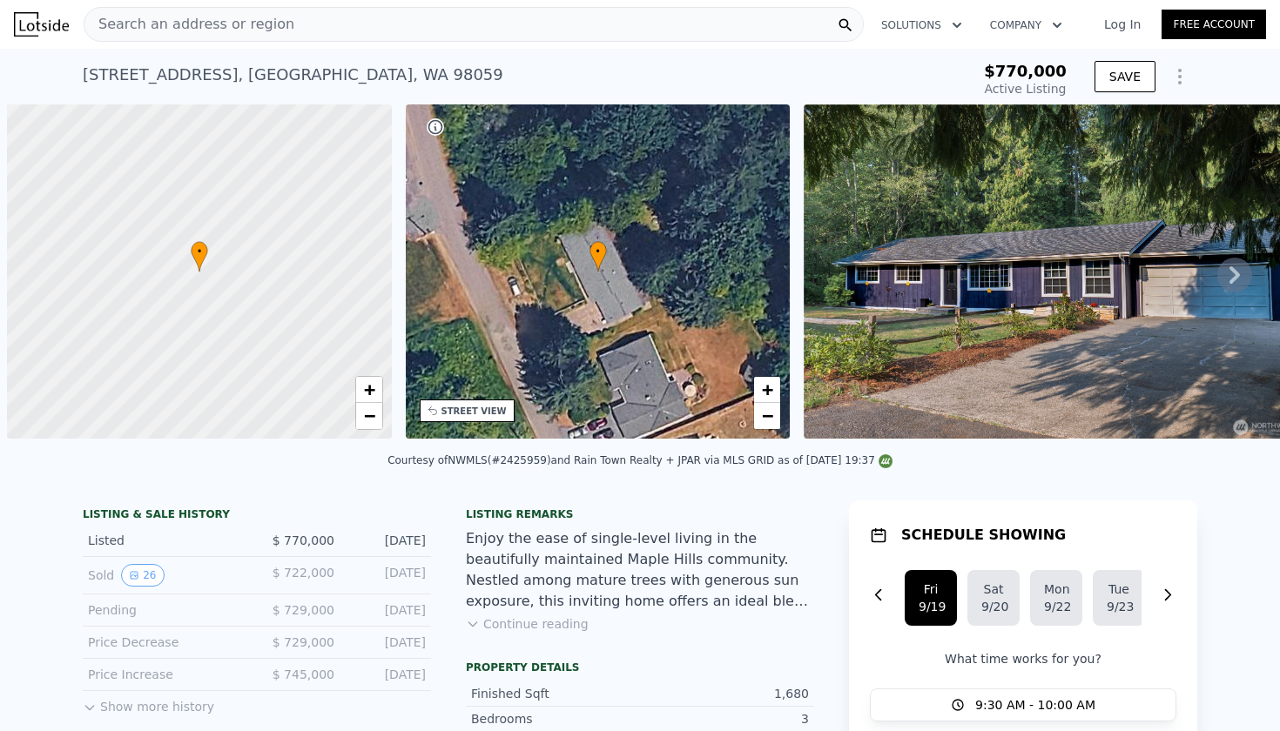
scroll to position [0, 7]
